Goal: Task Accomplishment & Management: Manage account settings

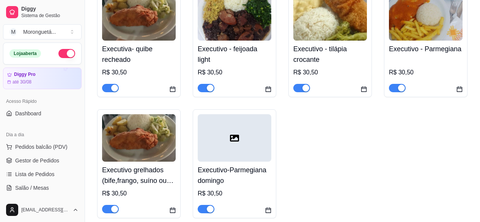
scroll to position [114, 0]
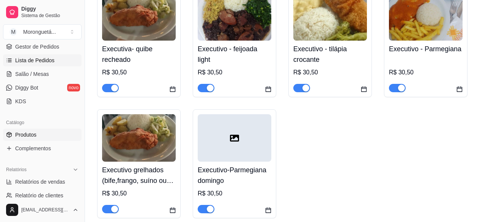
click at [38, 62] on span "Lista de Pedidos" at bounding box center [34, 61] width 39 height 8
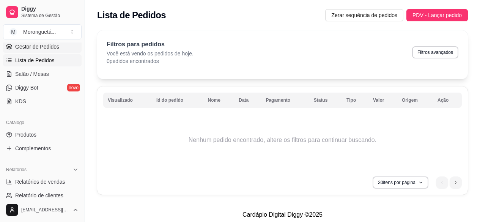
click at [48, 47] on span "Gestor de Pedidos" at bounding box center [37, 47] width 44 height 8
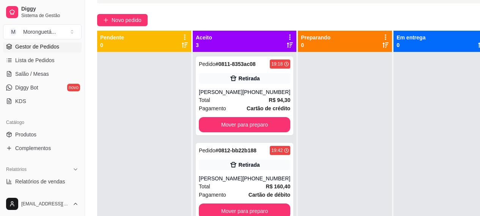
scroll to position [58, 0]
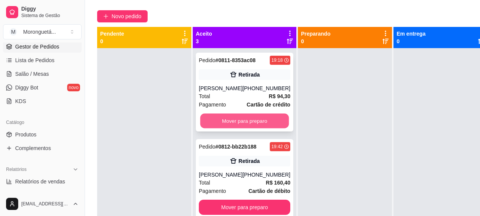
click at [258, 120] on button "Mover para preparo" at bounding box center [244, 121] width 89 height 15
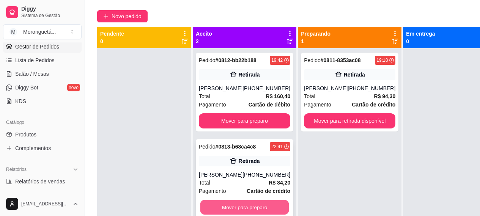
click at [226, 206] on button "Mover para preparo" at bounding box center [244, 207] width 89 height 15
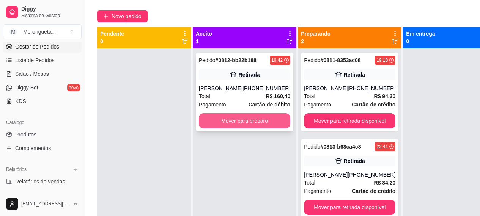
click at [233, 119] on button "Mover para preparo" at bounding box center [245, 121] width 92 height 15
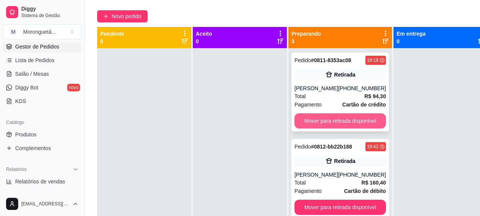
click at [323, 122] on button "Mover para retirada disponível" at bounding box center [341, 121] width 92 height 15
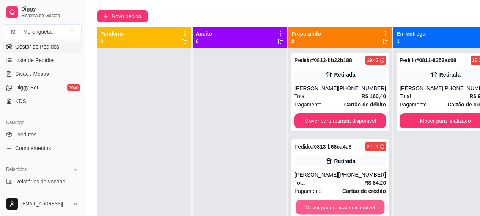
click at [333, 215] on button "Mover para retirada disponível" at bounding box center [340, 207] width 89 height 15
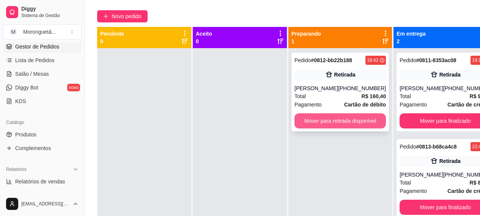
click at [346, 118] on button "Mover para retirada disponível" at bounding box center [341, 121] width 92 height 15
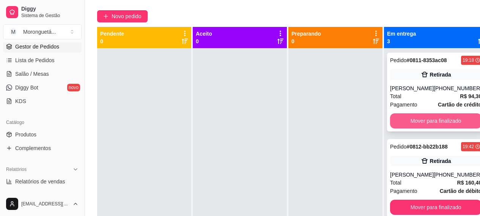
click at [417, 118] on button "Mover para finalizado" at bounding box center [436, 121] width 92 height 15
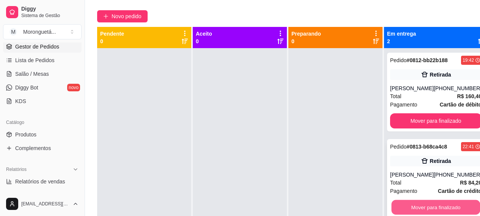
click at [408, 204] on button "Mover para finalizado" at bounding box center [436, 207] width 89 height 15
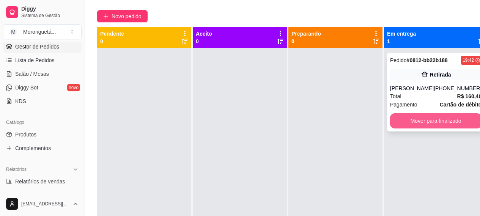
click at [397, 121] on button "Mover para finalizado" at bounding box center [436, 121] width 92 height 15
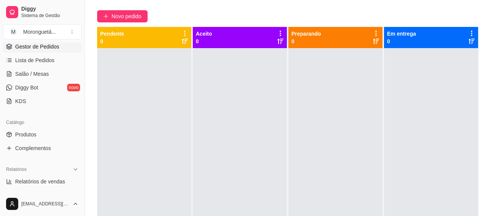
scroll to position [0, 0]
